Goal: Communication & Community: Answer question/provide support

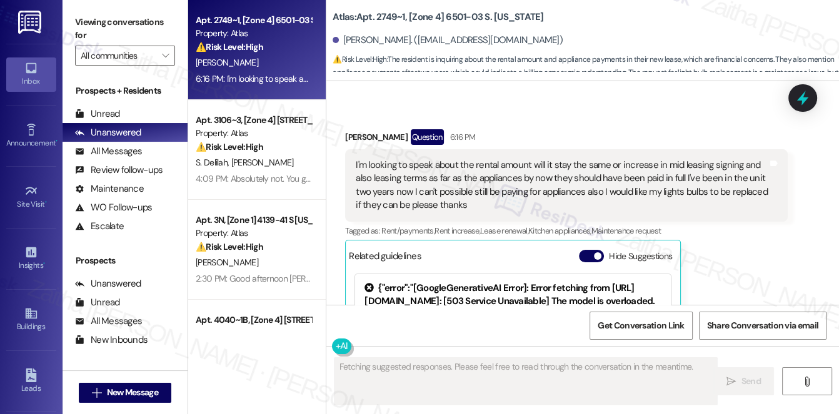
scroll to position [1923, 0]
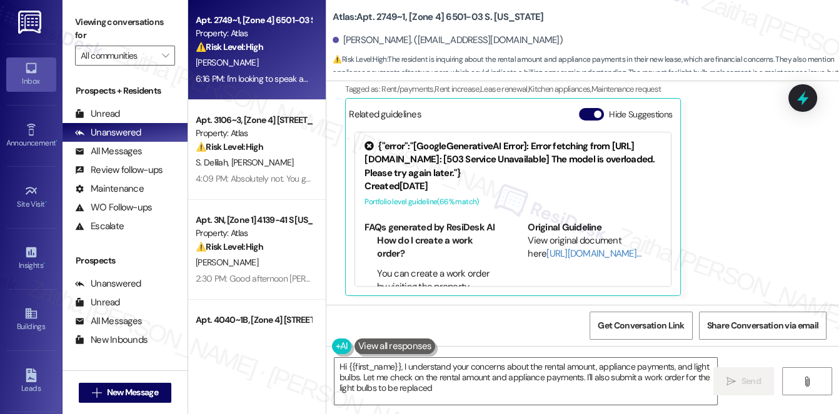
type textarea "Hi {{first_name}}, I understand your concerns about the rental amount, applianc…"
click at [590, 112] on button "Hide Suggestions" at bounding box center [591, 114] width 25 height 12
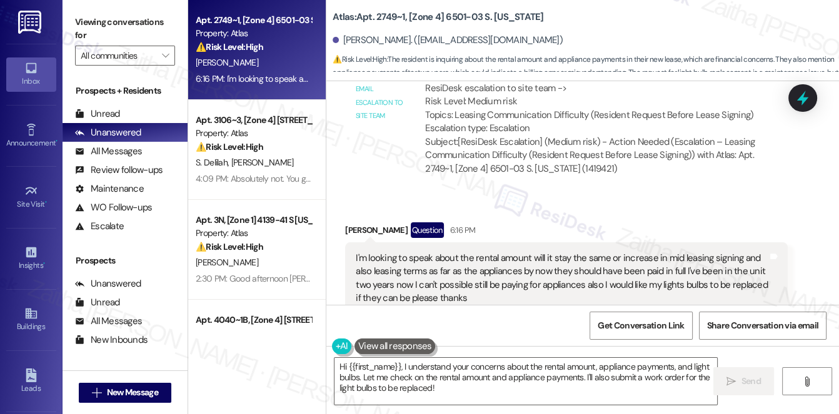
scroll to position [1757, 0]
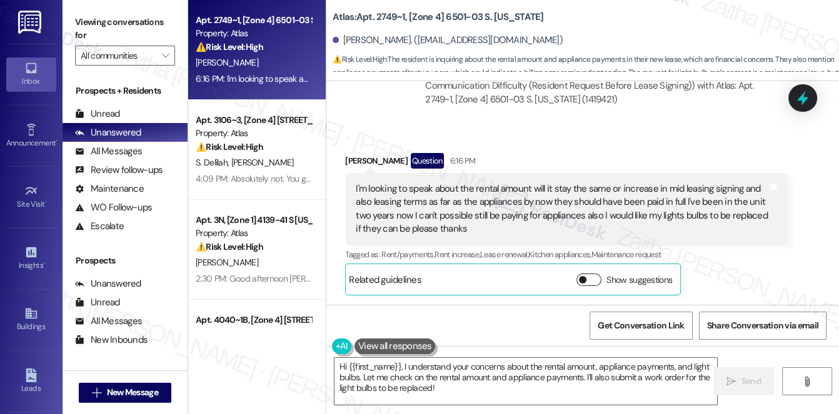
click at [591, 279] on button "Show suggestions" at bounding box center [588, 280] width 25 height 12
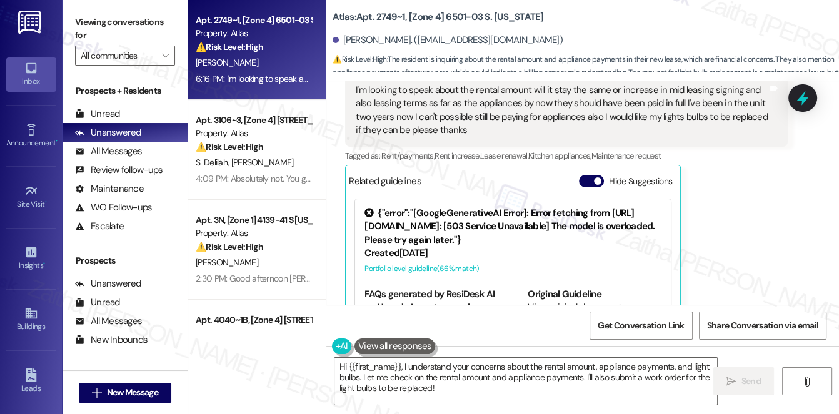
scroll to position [1871, 0]
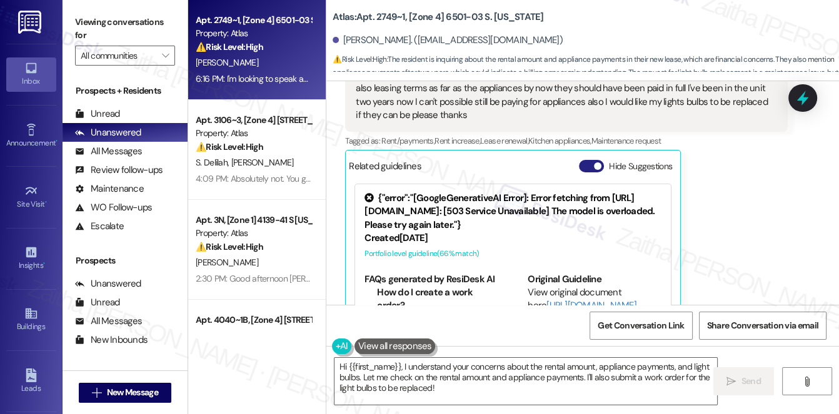
click at [585, 162] on button "Hide Suggestions" at bounding box center [591, 166] width 25 height 12
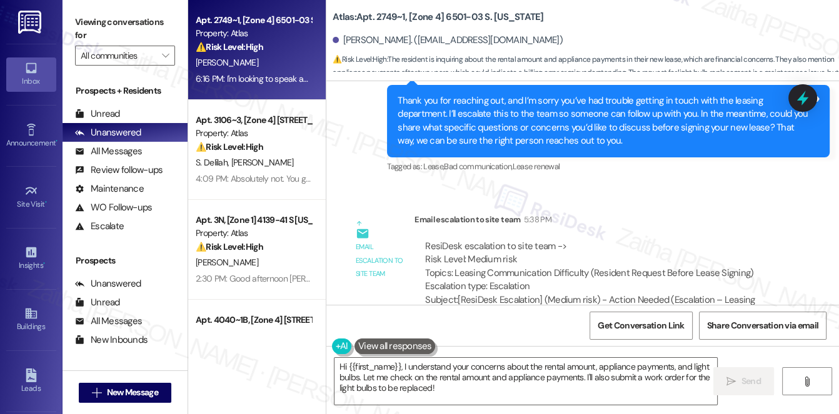
scroll to position [1757, 0]
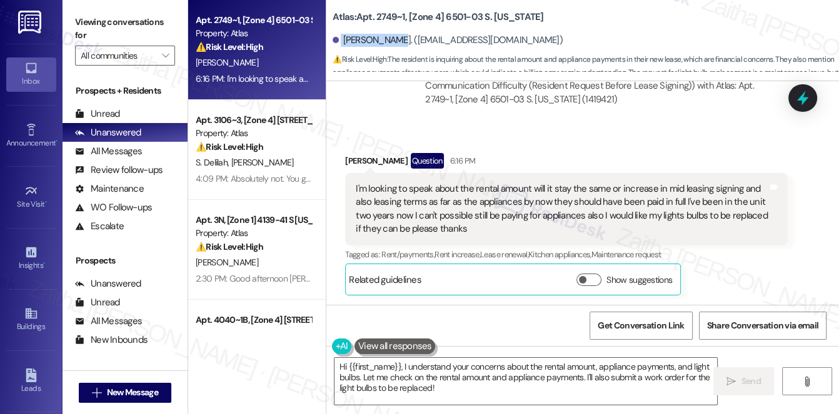
drag, startPoint x: 340, startPoint y: 41, endPoint x: 393, endPoint y: 37, distance: 53.2
click at [393, 37] on div "[PERSON_NAME]. ([EMAIL_ADDRESS][DOMAIN_NAME])" at bounding box center [447, 40] width 230 height 13
copy div "[PERSON_NAME]"
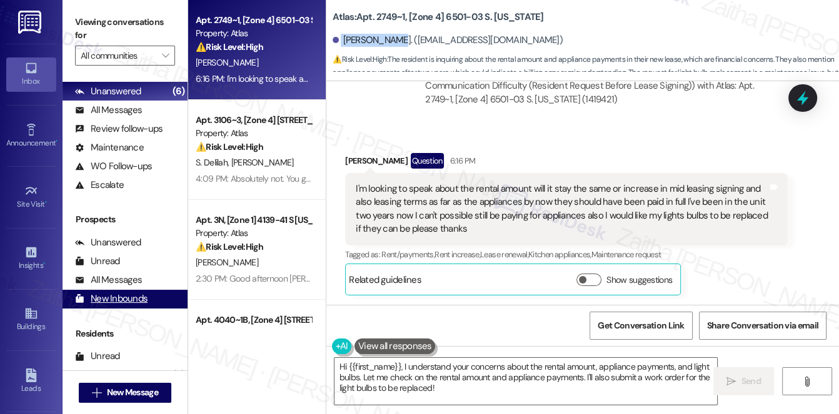
scroll to position [149, 0]
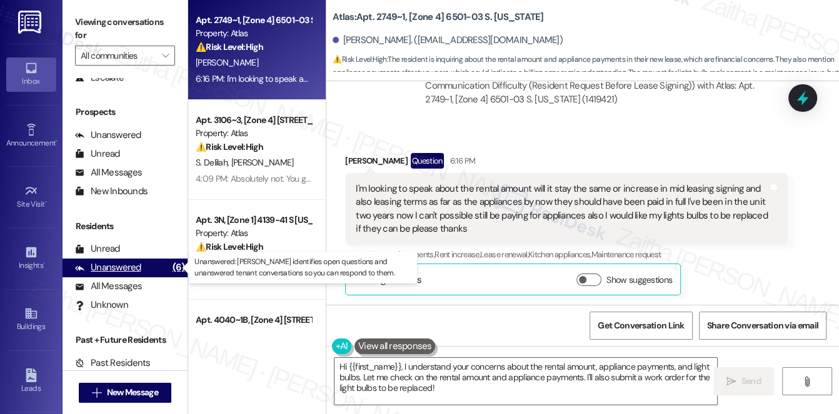
click at [121, 274] on div "Unanswered" at bounding box center [108, 267] width 66 height 13
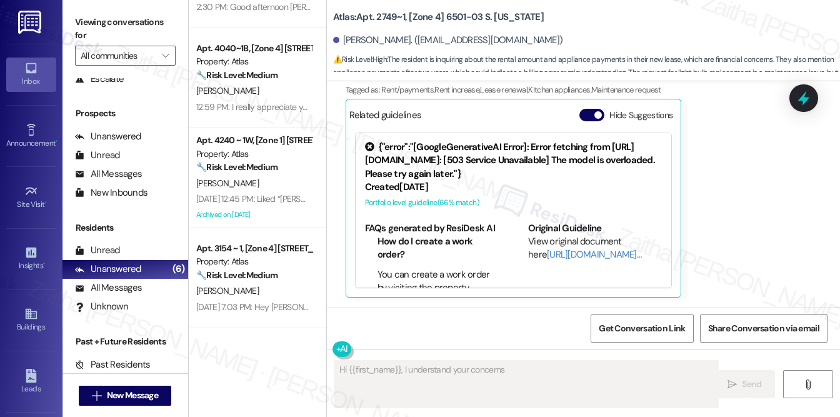
scroll to position [271, 0]
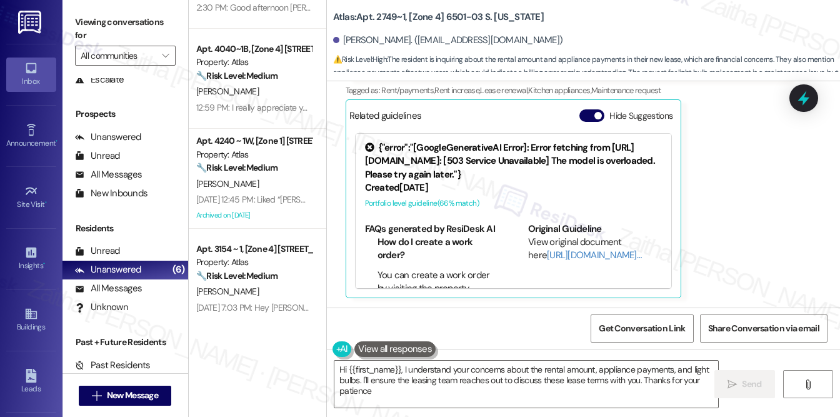
type textarea "Hi {{first_name}}, I understand your concerns about the rental amount, applianc…"
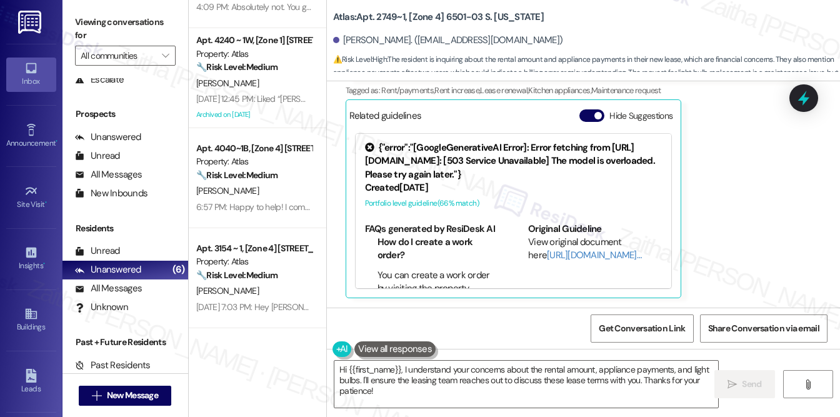
scroll to position [171, 0]
drag, startPoint x: 585, startPoint y: 112, endPoint x: 607, endPoint y: 157, distance: 49.2
click at [585, 113] on button "Hide Suggestions" at bounding box center [591, 115] width 25 height 12
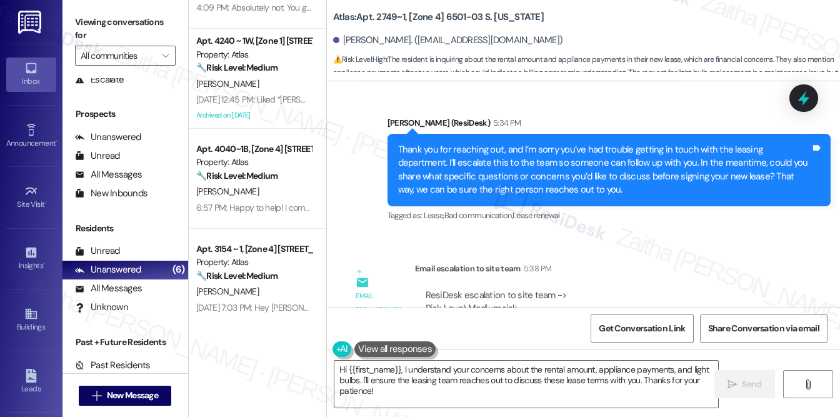
scroll to position [1471, 0]
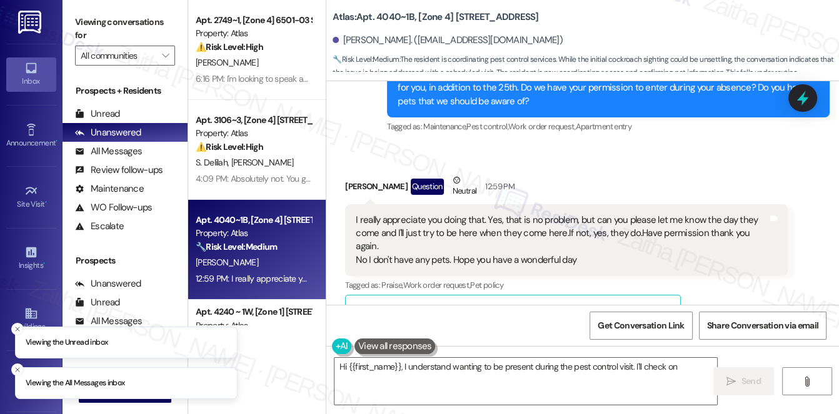
scroll to position [10236, 0]
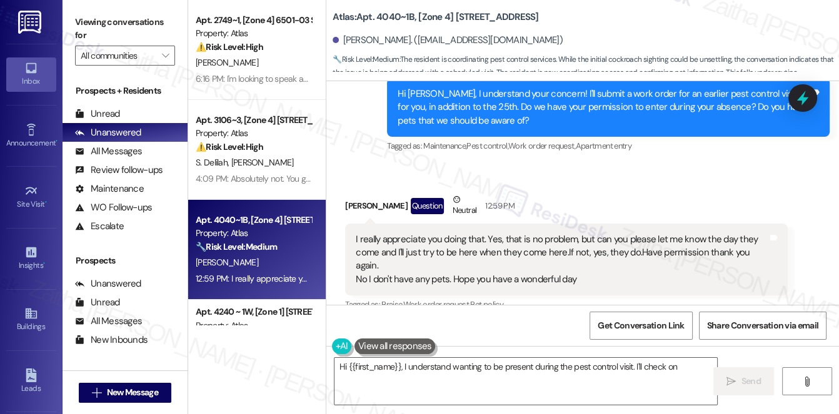
click at [584, 324] on button "Hide Suggestions" at bounding box center [591, 330] width 25 height 12
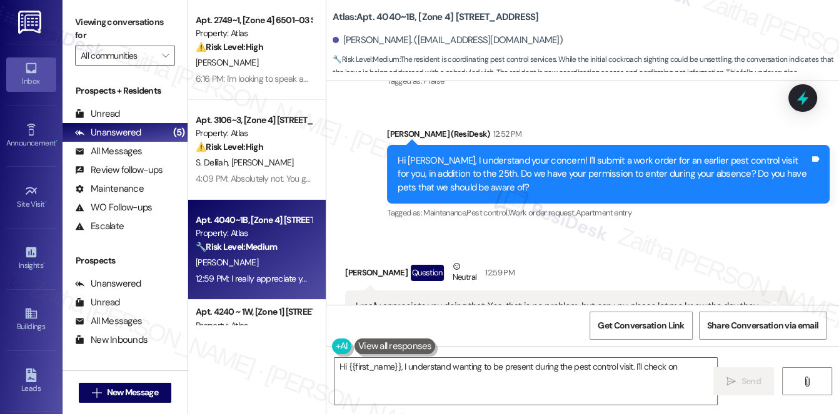
scroll to position [10189, 0]
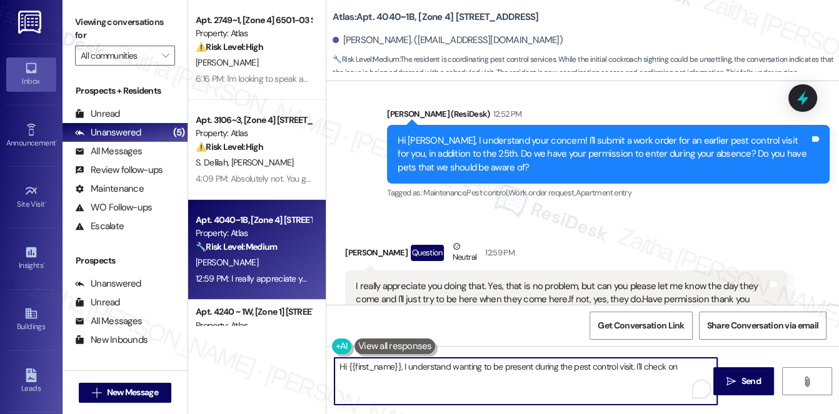
drag, startPoint x: 400, startPoint y: 366, endPoint x: 337, endPoint y: 364, distance: 62.5
click at [336, 366] on textarea "Hi {{first_name}}, I understand wanting to be present during the pest control v…" at bounding box center [525, 381] width 383 height 47
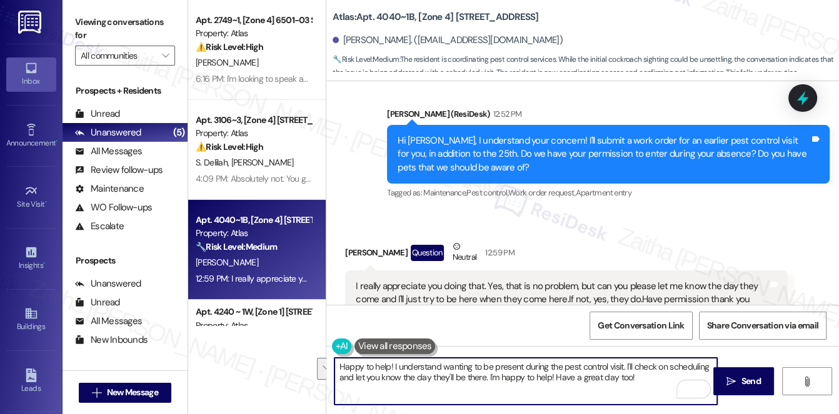
drag, startPoint x: 632, startPoint y: 365, endPoint x: 484, endPoint y: 376, distance: 148.5
click at [484, 376] on textarea "Happy to help! I understand wanting to be present during the pest control visit…" at bounding box center [525, 381] width 383 height 47
type textarea "Happy to help! I understand wanting to be present during the pest control visit…"
drag, startPoint x: 339, startPoint y: 366, endPoint x: 501, endPoint y: 392, distance: 164.6
click at [501, 392] on textarea "Happy to help! I understand wanting to be present during the pest control visit…" at bounding box center [525, 381] width 383 height 47
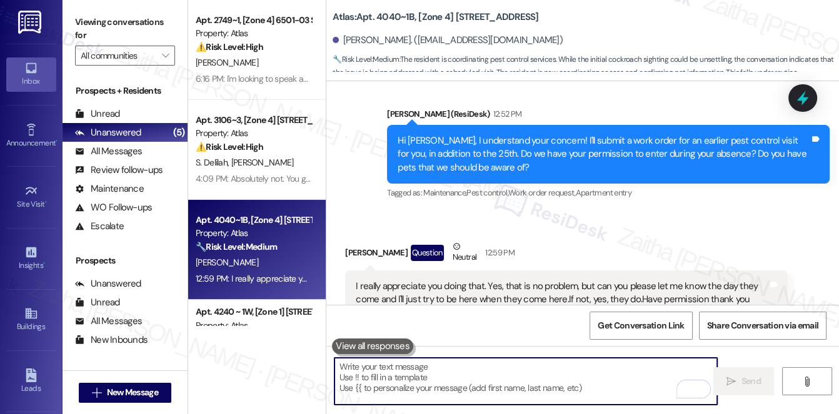
paste textarea "Happy to help! I completely understand wanting to be present during the pest co…"
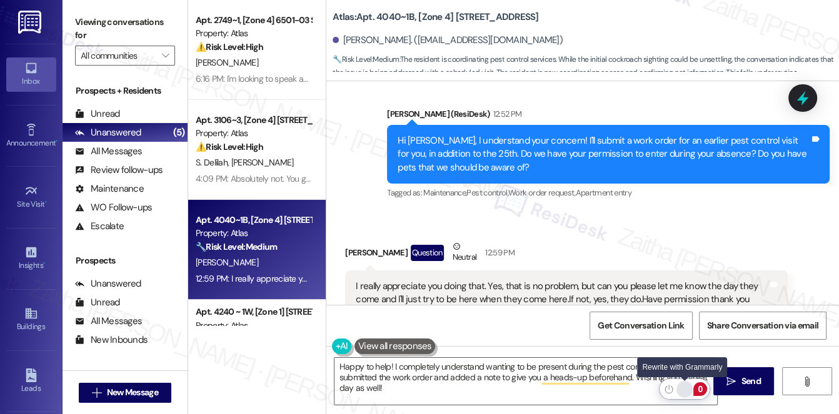
click at [679, 387] on div "Rewrite with Grammarly" at bounding box center [684, 389] width 14 height 14
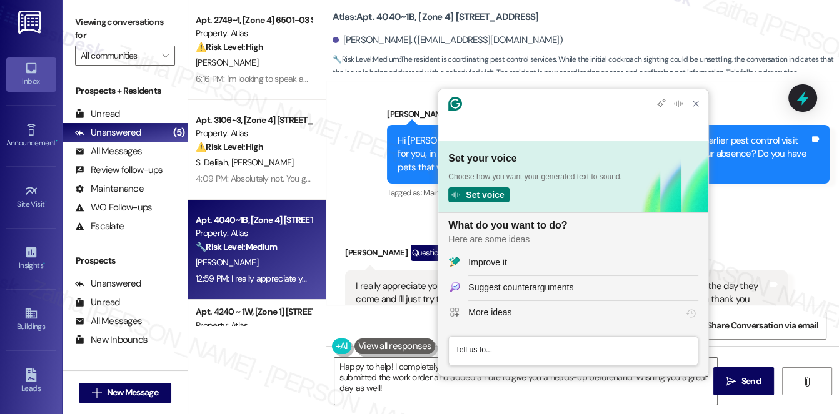
scroll to position [0, 0]
click at [540, 260] on div "Improve it" at bounding box center [583, 262] width 230 height 13
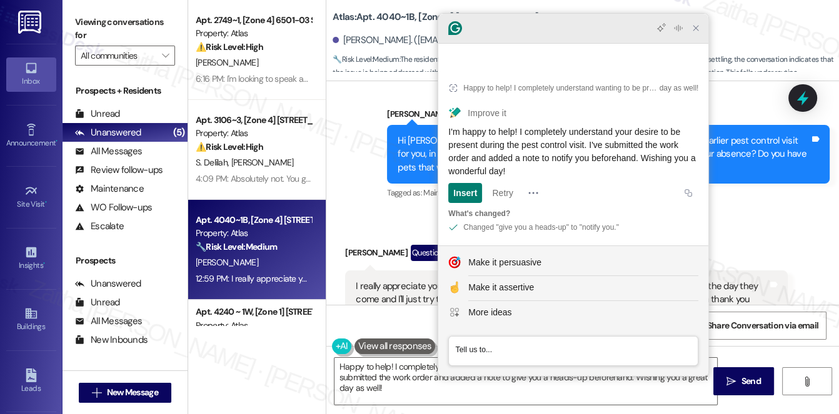
click at [692, 33] on icon "Close Grammarly Assistant" at bounding box center [695, 28] width 10 height 10
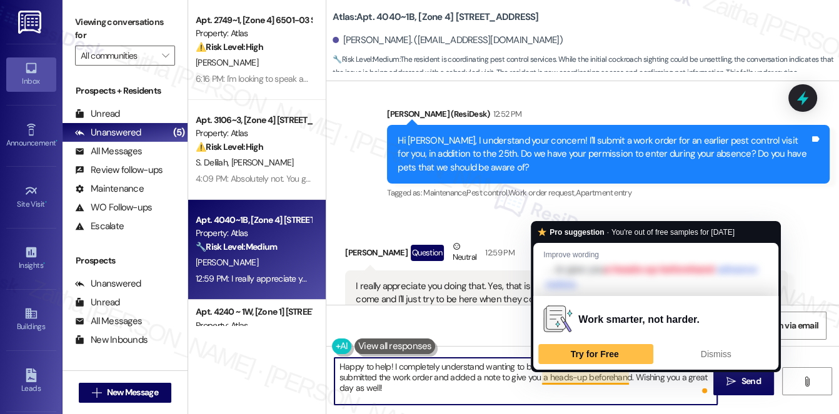
click at [584, 375] on textarea "Happy to help! I completely understand wanting to be present during the pest co…" at bounding box center [525, 381] width 383 height 47
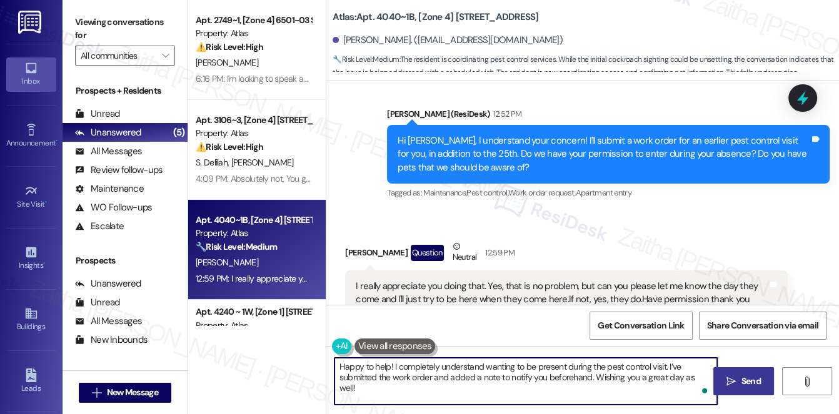
type textarea "Happy to help! I completely understand wanting to be present during the pest co…"
click at [741, 381] on span "Send" at bounding box center [750, 381] width 19 height 13
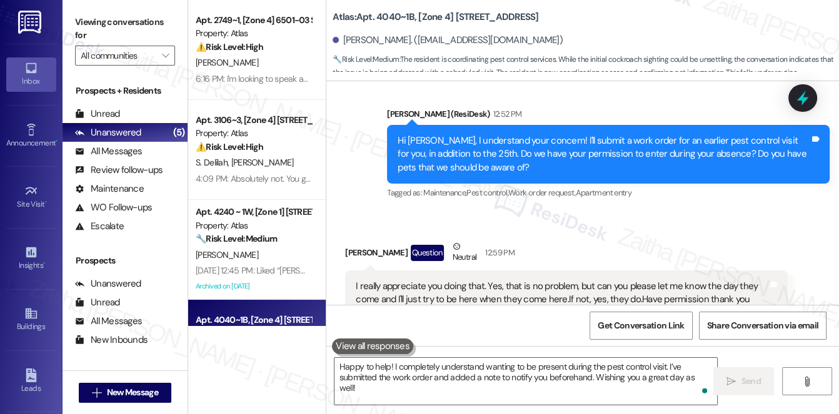
scroll to position [10188, 0]
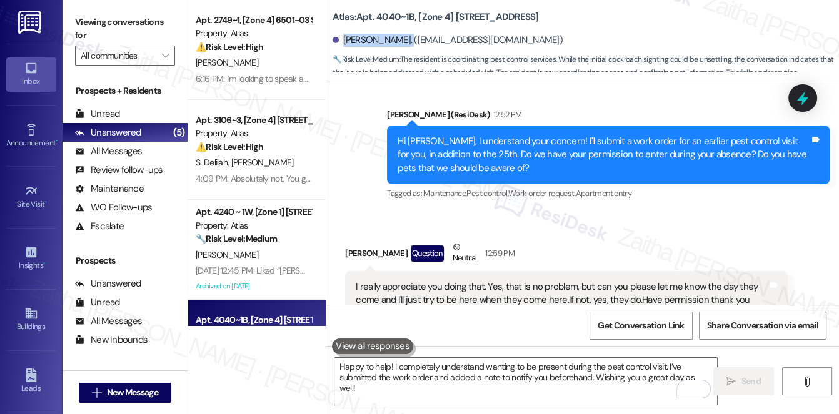
drag, startPoint x: 341, startPoint y: 36, endPoint x: 399, endPoint y: 40, distance: 57.6
click at [399, 40] on div "Tiffany Shadley. (tiffanyshadley1621@gmail.com)" at bounding box center [447, 40] width 230 height 13
copy div "Tiffany Shadley"
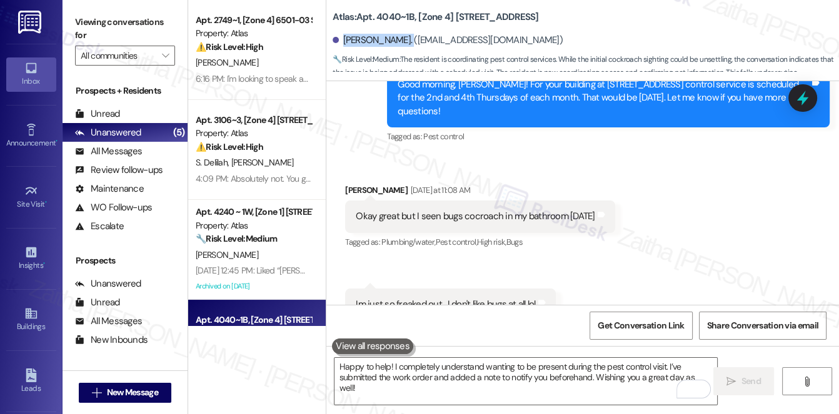
scroll to position [9279, 0]
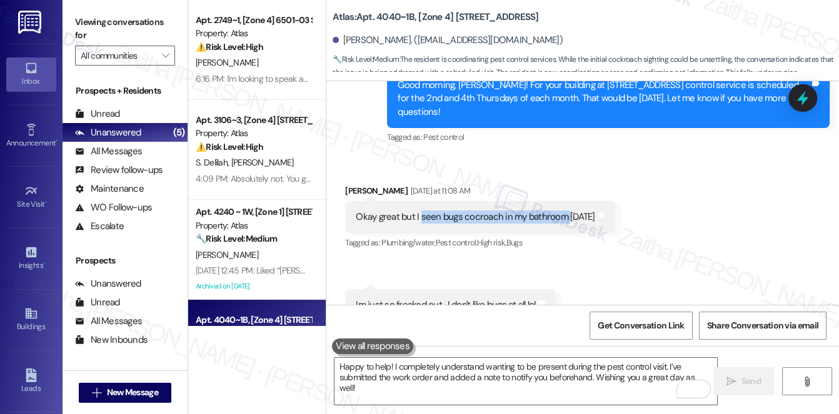
drag, startPoint x: 419, startPoint y: 132, endPoint x: 563, endPoint y: 130, distance: 143.7
click at [563, 211] on div "Okay great but I seen bugs cocroach in my bathroom today" at bounding box center [475, 217] width 239 height 13
copy div "seen bugs cocroach in my bathroom"
click at [654, 207] on div "Received via SMS Tiffany Shadley Yesterday at 11:08 AM Okay great but I seen bu…" at bounding box center [582, 371] width 512 height 431
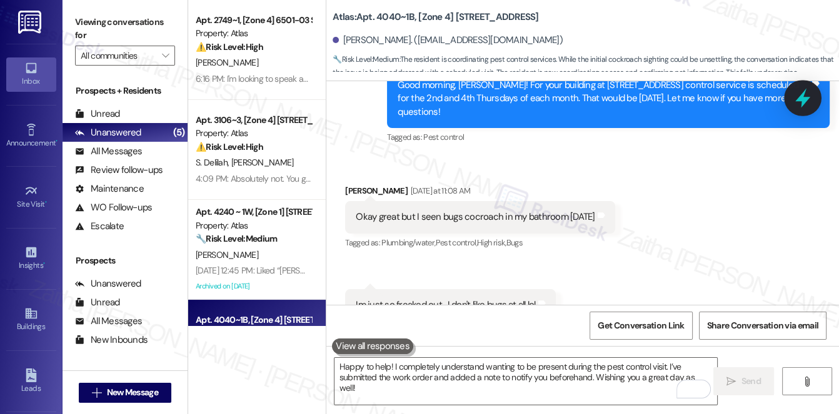
click at [803, 99] on icon at bounding box center [802, 98] width 15 height 19
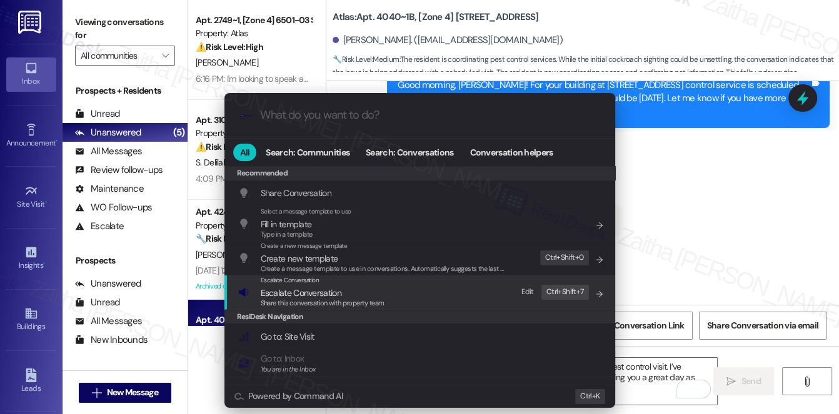
drag, startPoint x: 298, startPoint y: 293, endPoint x: 302, endPoint y: 286, distance: 7.8
click at [298, 294] on span "Escalate Conversation" at bounding box center [301, 292] width 81 height 11
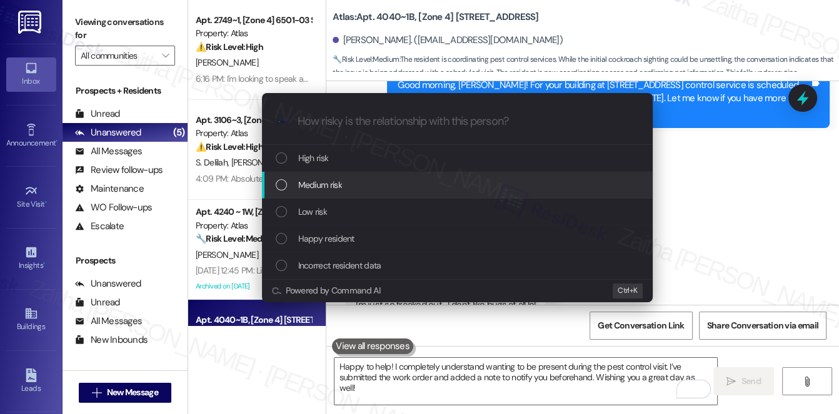
click at [326, 182] on span "Medium risk" at bounding box center [320, 185] width 44 height 14
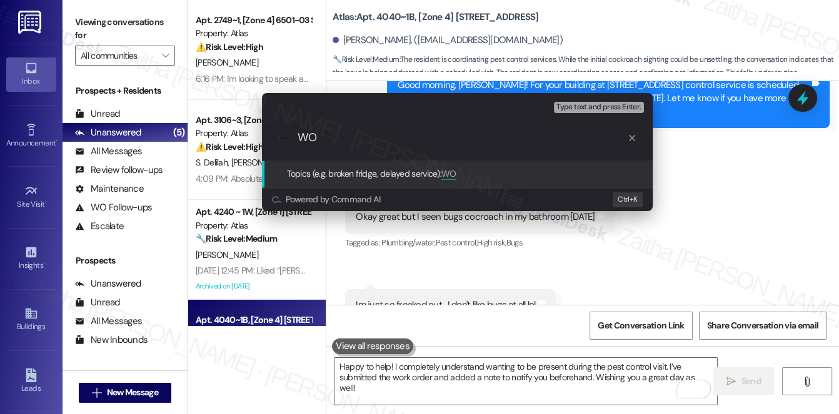
paste input "#169229"
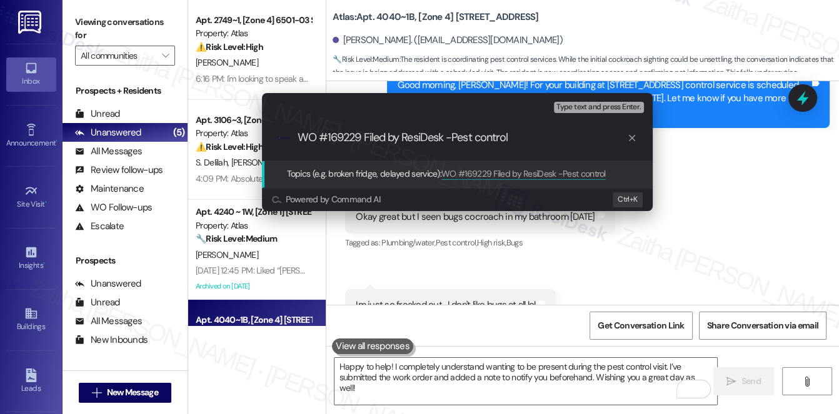
type input "WO #169229 Filed by ResiDesk -Pest control"
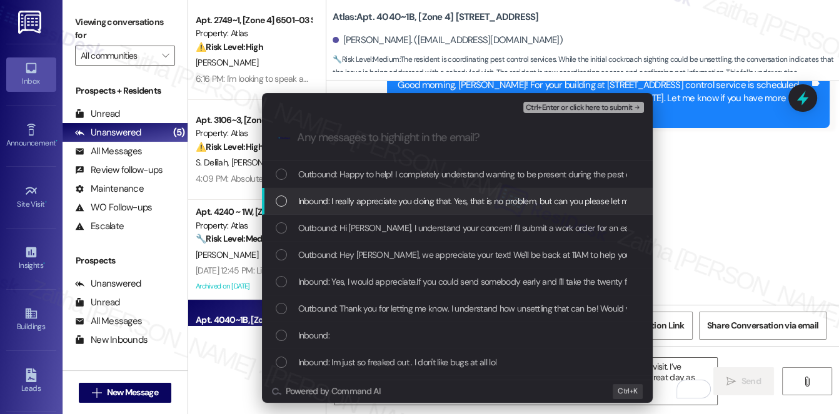
click at [346, 201] on span "Inbound: I really appreciate you doing that. Yes, that is no problem, but can y…" at bounding box center [797, 201] width 999 height 14
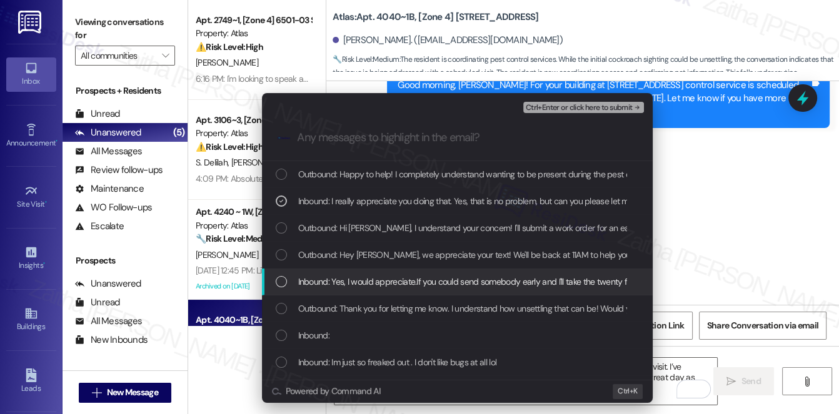
click at [390, 280] on span "Inbound: Yes, I would appreciate.If you could send somebody early and I'll take…" at bounding box center [689, 282] width 783 height 14
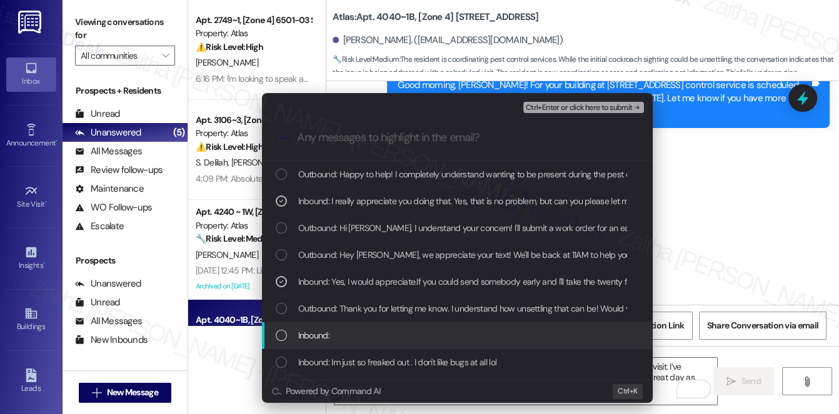
scroll to position [56, 0]
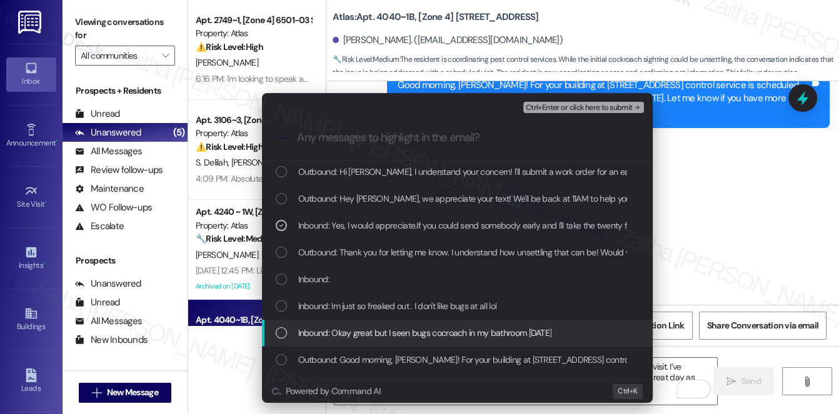
click at [402, 330] on span "Inbound: Okay great but I seen bugs cocroach in my bathroom today" at bounding box center [425, 333] width 254 height 14
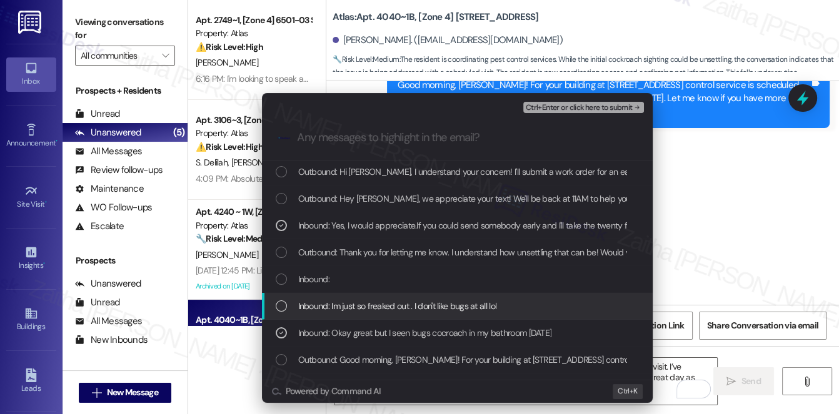
click at [414, 299] on span "Inbound: Im just so freaked out . I don't like bugs at all lol" at bounding box center [397, 306] width 199 height 14
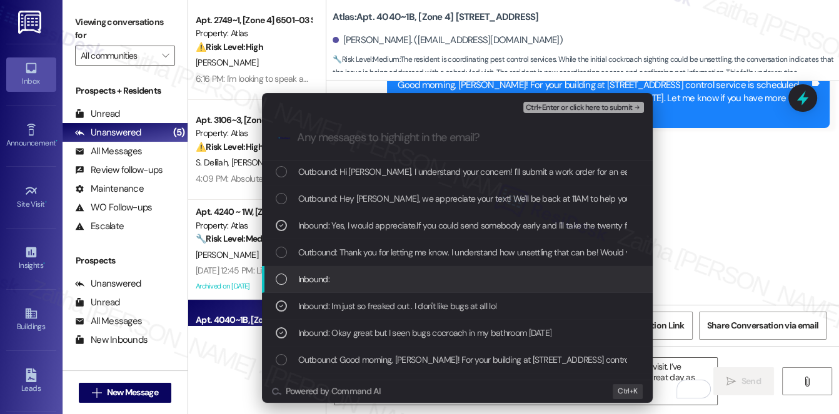
click at [408, 277] on div "Inbound:" at bounding box center [459, 279] width 366 height 14
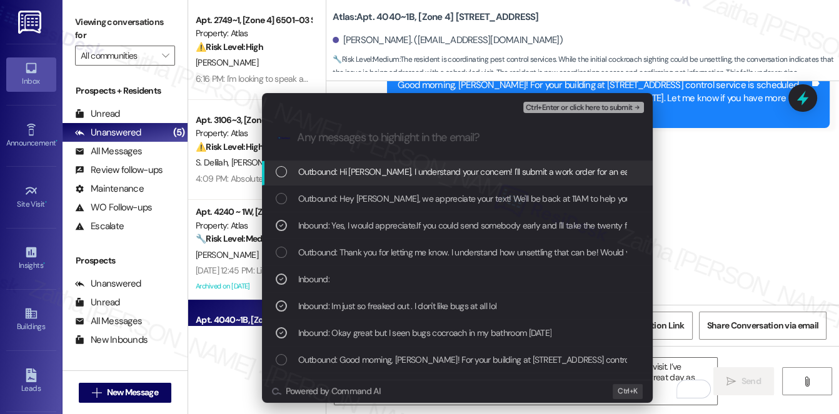
click at [580, 107] on span "Ctrl+Enter or click here to submit" at bounding box center [578, 108] width 107 height 9
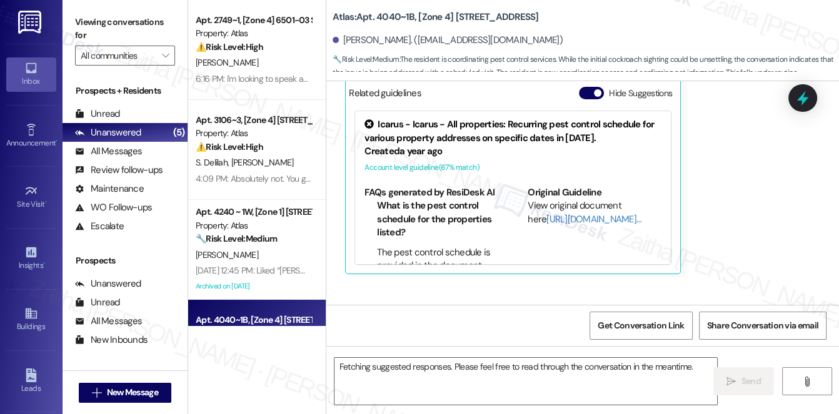
scroll to position [10354, 0]
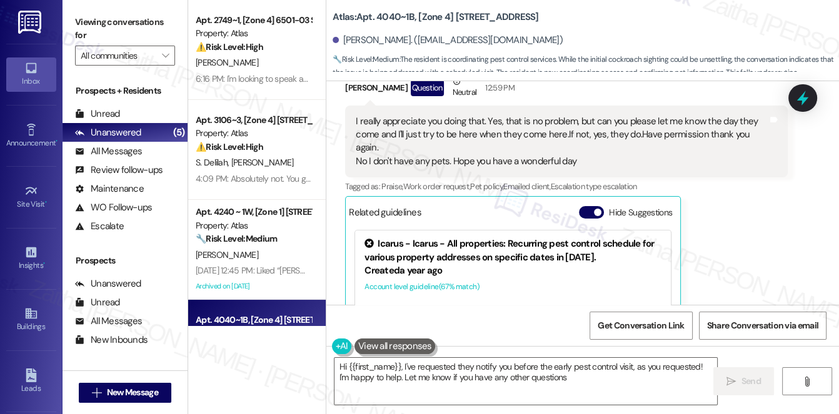
type textarea "Hi {{first_name}}, I've requested they notify you before the early pest control…"
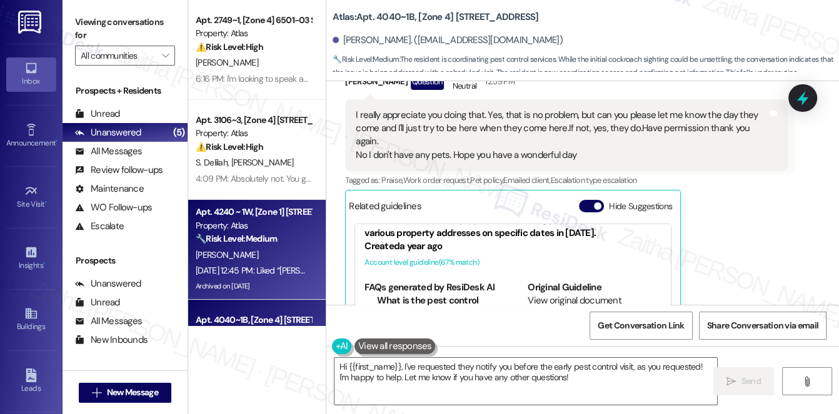
scroll to position [0, 0]
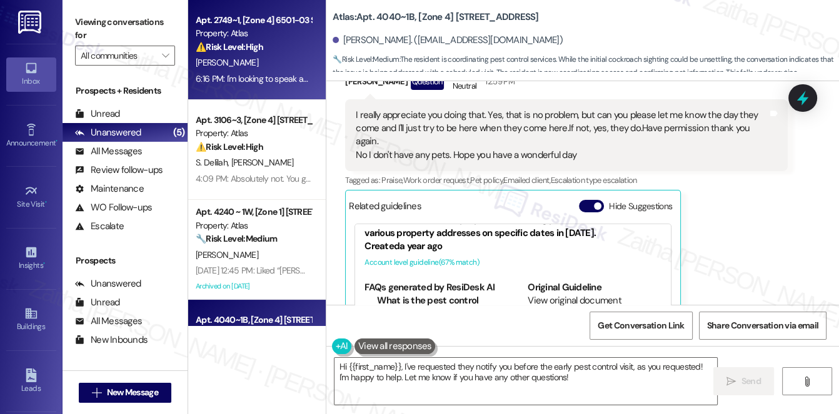
click at [292, 42] on div "⚠️ Risk Level: High The resident is inquiring about the rental amount and appli…" at bounding box center [254, 47] width 116 height 13
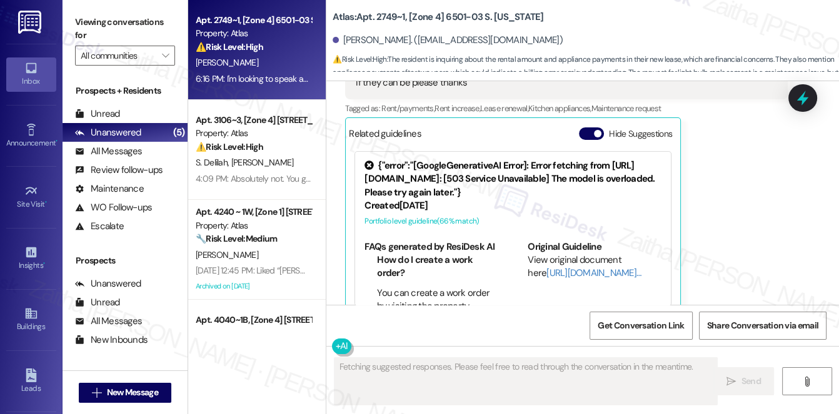
scroll to position [1923, 0]
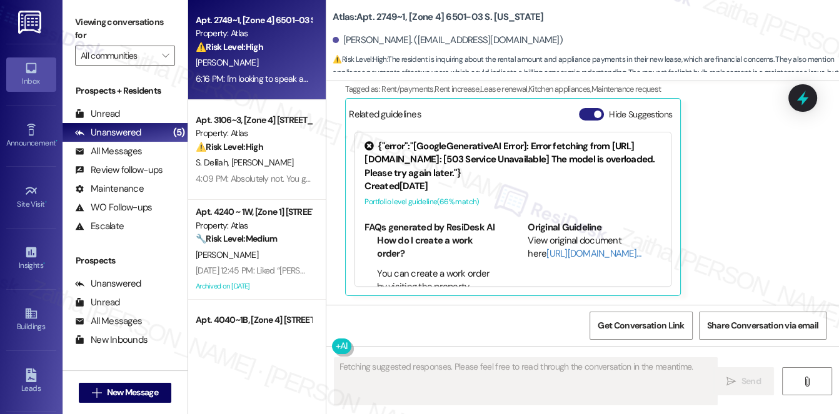
click at [582, 118] on button "Hide Suggestions" at bounding box center [591, 114] width 25 height 12
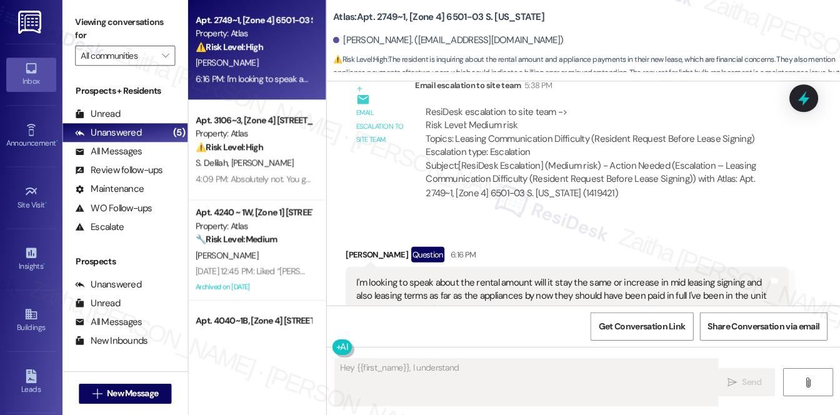
scroll to position [1643, 0]
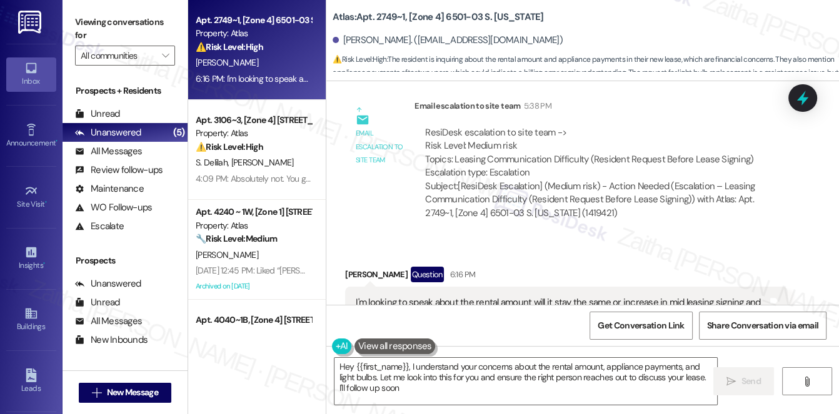
type textarea "Hey {{first_name}}, I understand your concerns about the rental amount, applian…"
